Goal: Check status

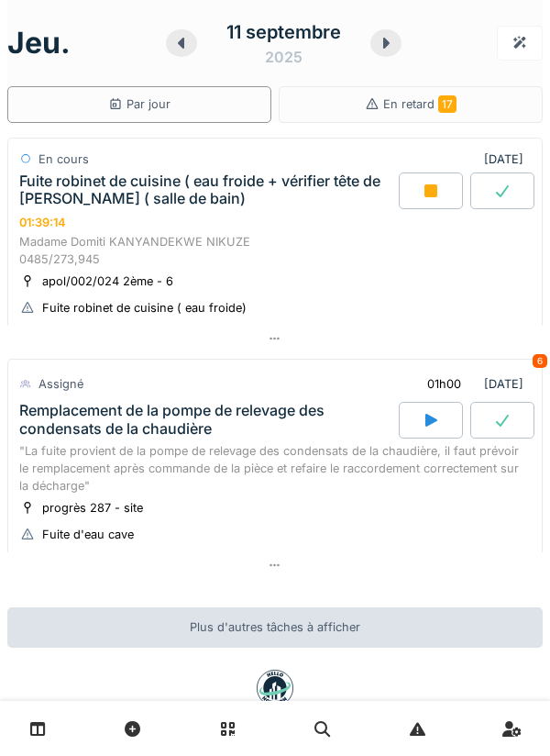
click at [415, 201] on div at bounding box center [431, 190] width 64 height 37
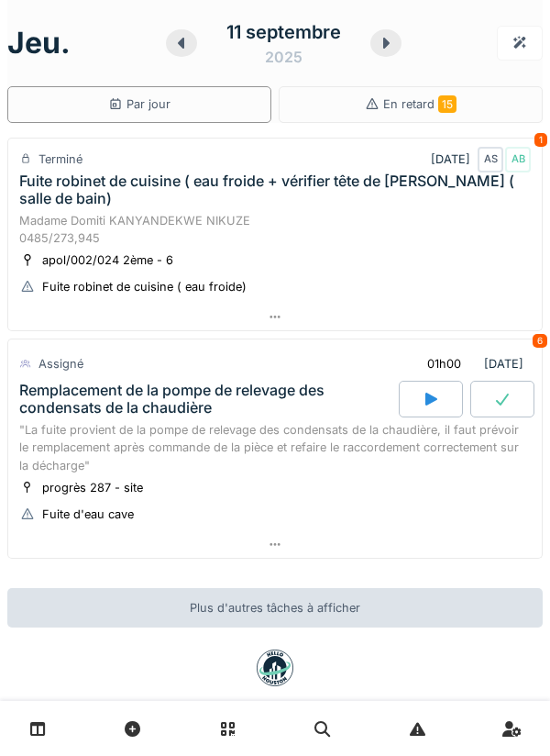
click at [531, 316] on div at bounding box center [275, 317] width 534 height 27
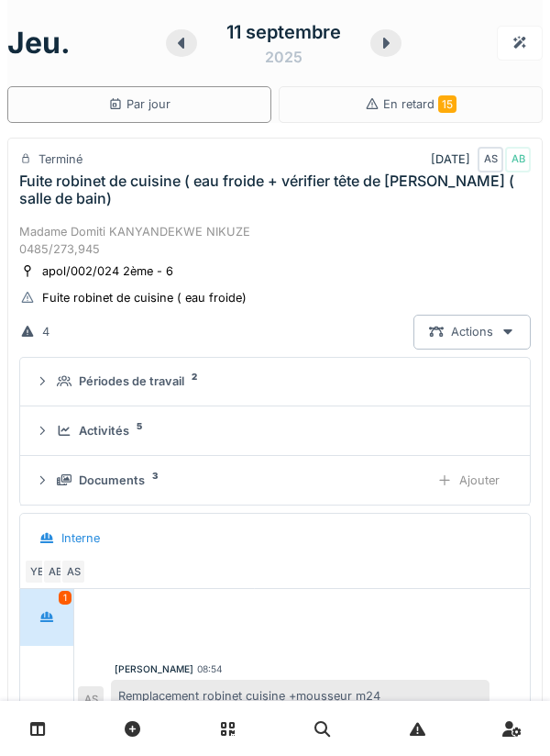
scroll to position [64, 0]
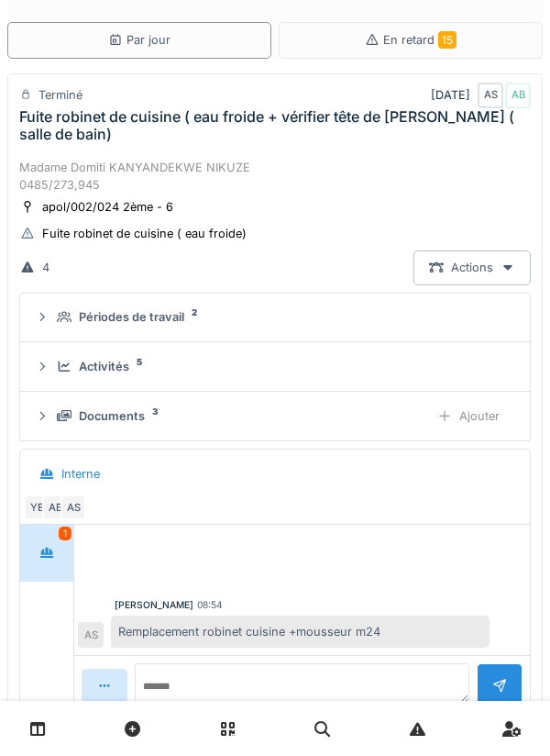
click at [414, 372] on div "Activités 5" at bounding box center [282, 366] width 451 height 17
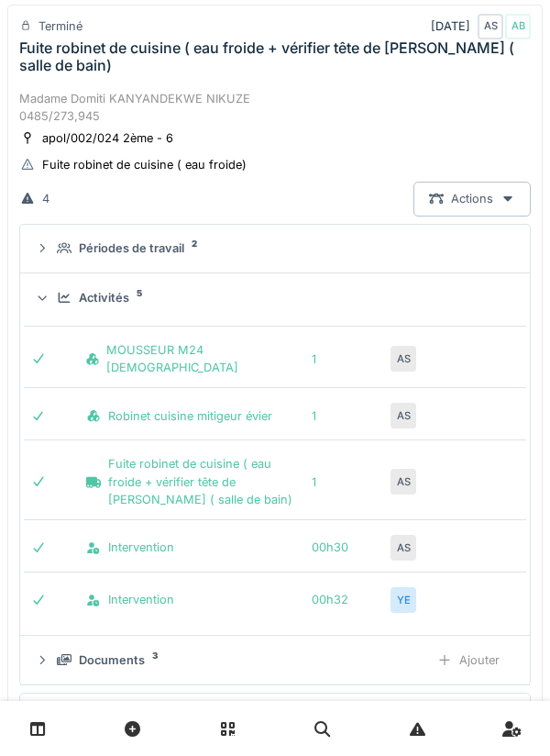
scroll to position [139, 0]
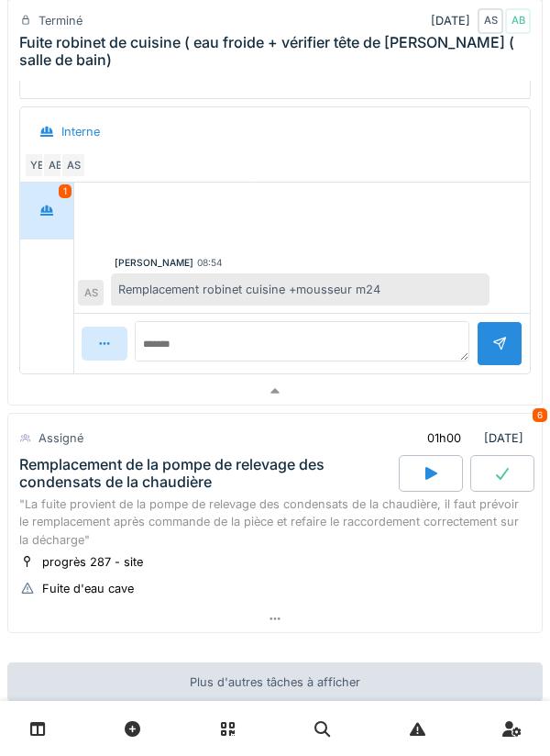
click at [444, 388] on div at bounding box center [275, 391] width 534 height 27
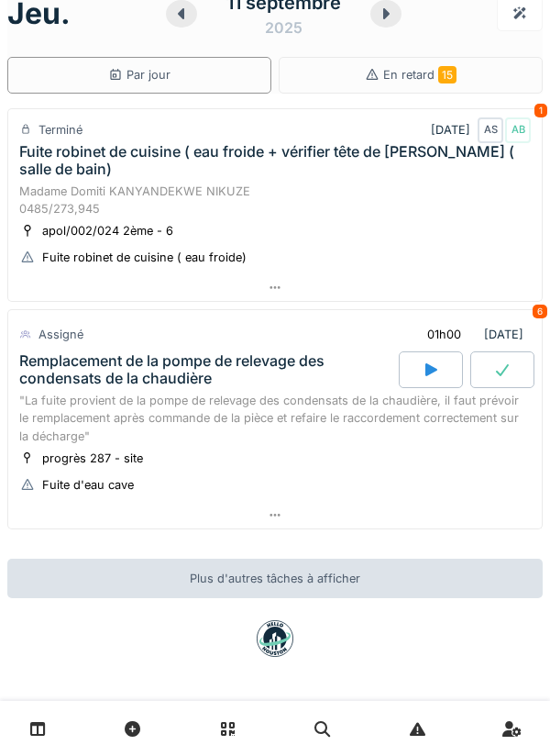
scroll to position [29, 0]
